Goal: Task Accomplishment & Management: Manage account settings

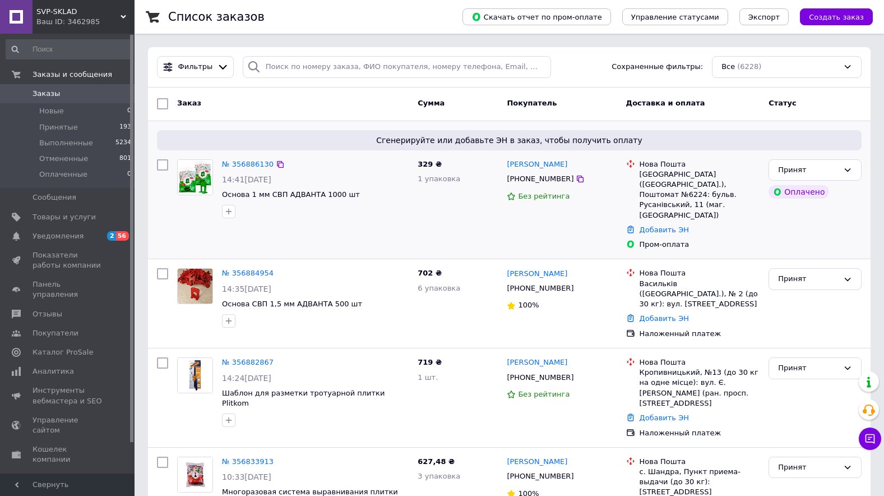
click at [387, 209] on div at bounding box center [315, 211] width 191 height 18
click at [460, 216] on div "329 ₴ 1 упаковка" at bounding box center [457, 205] width 89 height 100
click at [386, 211] on div at bounding box center [315, 211] width 191 height 18
drag, startPoint x: 303, startPoint y: 109, endPoint x: 296, endPoint y: 102, distance: 10.3
click at [303, 108] on div "Заказ" at bounding box center [293, 104] width 241 height 20
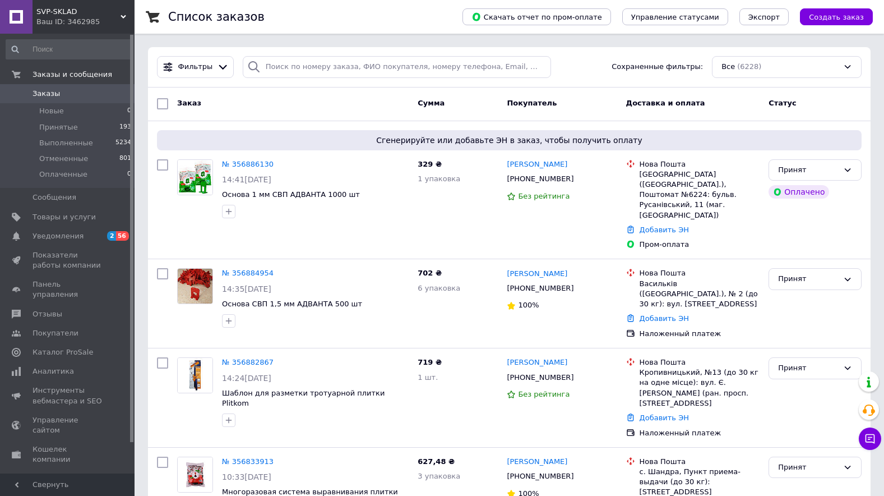
click at [274, 104] on div "Заказ" at bounding box center [293, 104] width 241 height 20
click at [376, 214] on div at bounding box center [315, 211] width 191 height 18
click at [54, 232] on span "Уведомления" at bounding box center [58, 236] width 51 height 10
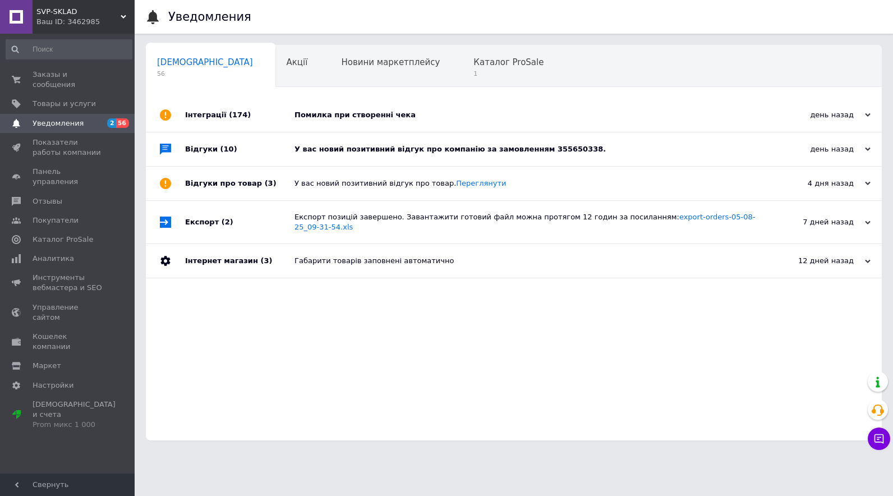
click at [371, 147] on div "У вас новий позитивний відгук про компанію за замовленням 355650338." at bounding box center [526, 149] width 464 height 10
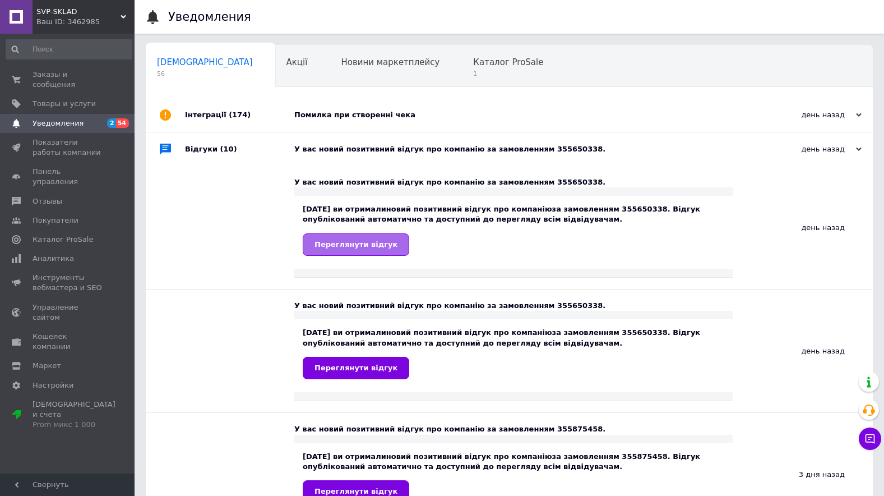
click at [366, 241] on span "Переглянути відгук" at bounding box center [356, 244] width 83 height 8
click at [473, 66] on span "Каталог ProSale" at bounding box center [508, 62] width 70 height 10
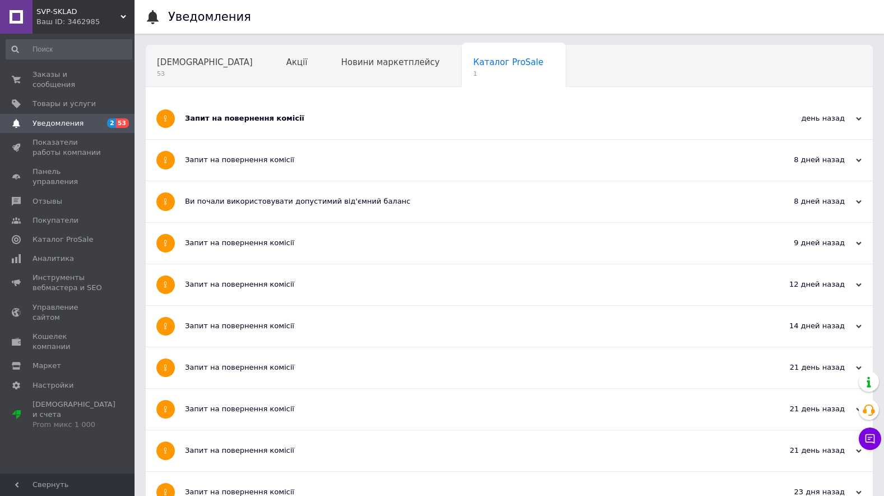
click at [276, 116] on div "Запит на повернення комісії" at bounding box center [467, 118] width 565 height 10
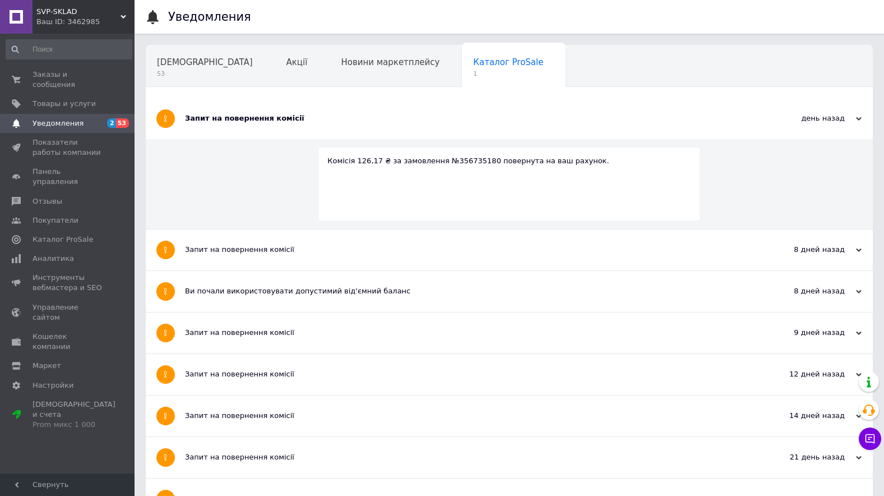
click at [246, 100] on span "Навчання та заходи" at bounding box center [201, 105] width 89 height 10
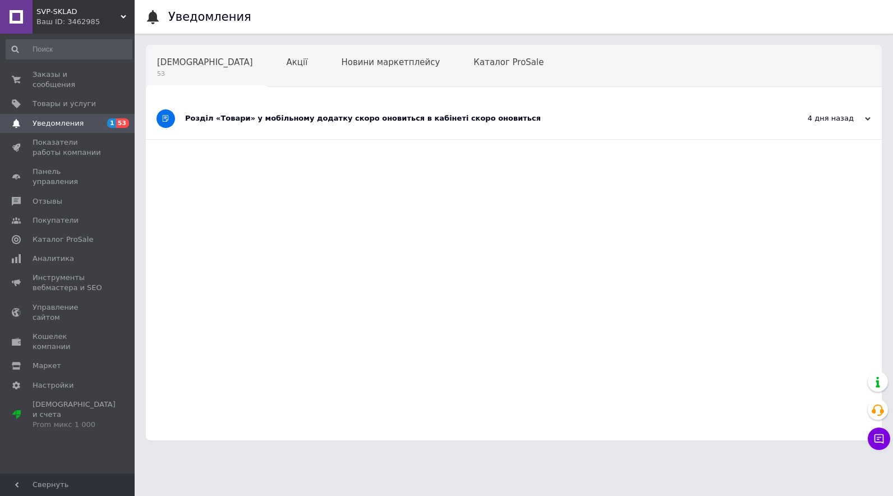
click at [352, 123] on div "Розділ «Товари» у мобільному додатку скоро оновиться в кабінеті скоро оновиться" at bounding box center [471, 118] width 573 height 10
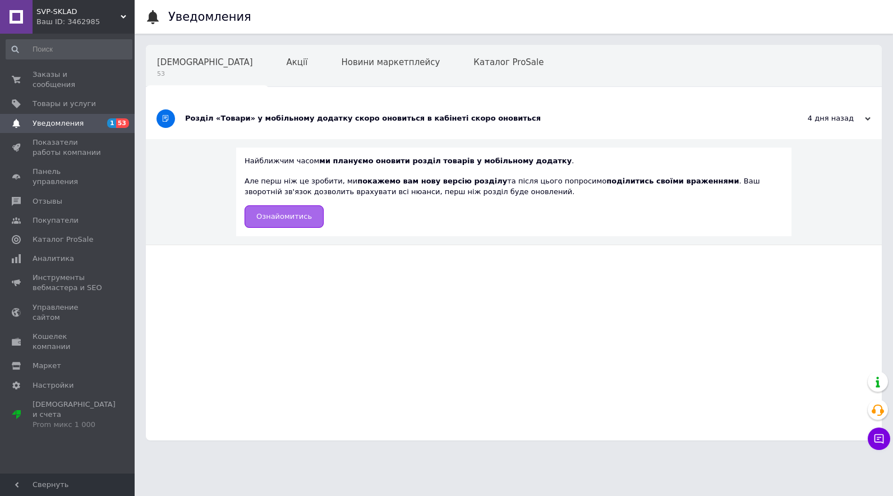
click at [286, 218] on span "Ознайомитись" at bounding box center [284, 216] width 56 height 8
click at [183, 63] on span "Сповіщення" at bounding box center [205, 62] width 96 height 10
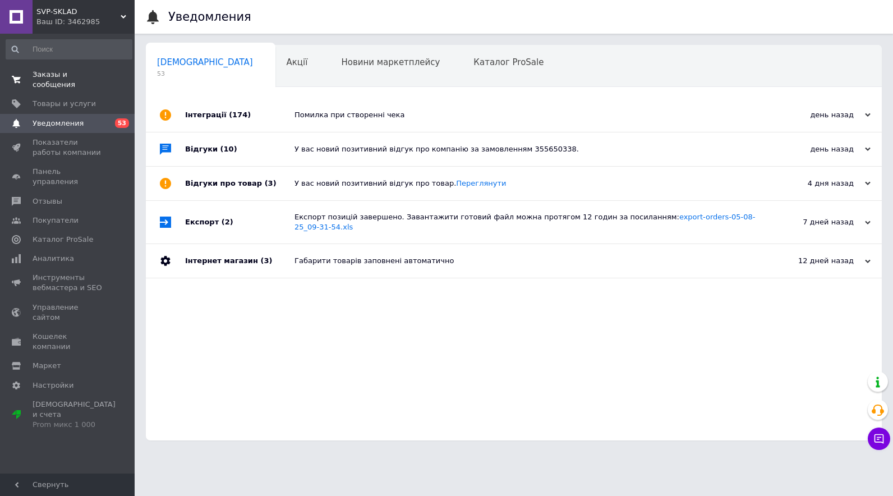
click at [53, 73] on span "Заказы и сообщения" at bounding box center [68, 80] width 71 height 20
